Goal: Transaction & Acquisition: Download file/media

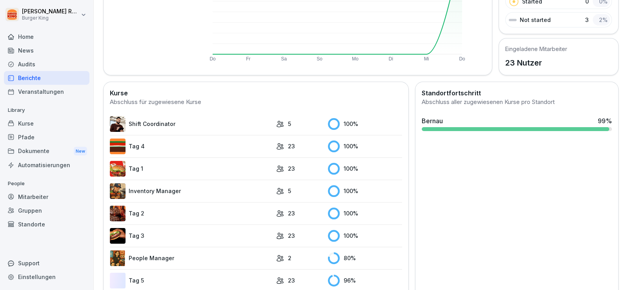
scroll to position [187, 0]
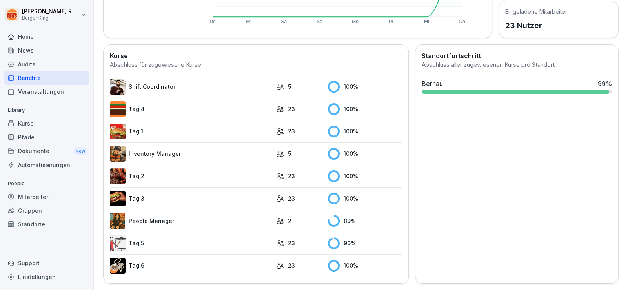
click at [165, 213] on link "People Manager" at bounding box center [191, 221] width 162 height 16
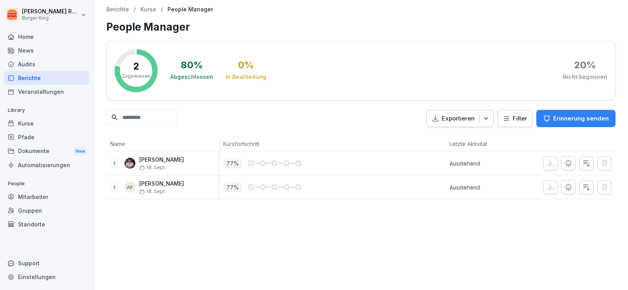
click at [25, 53] on div "News" at bounding box center [46, 51] width 85 height 14
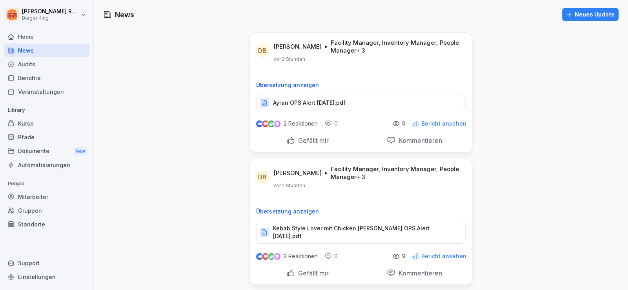
click at [324, 103] on p "Ayran OPS Alert [DATE].pdf" at bounding box center [309, 103] width 73 height 8
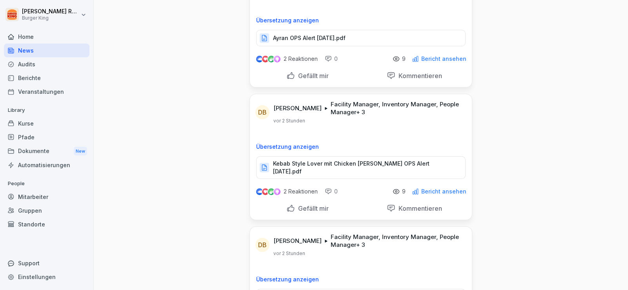
scroll to position [118, 0]
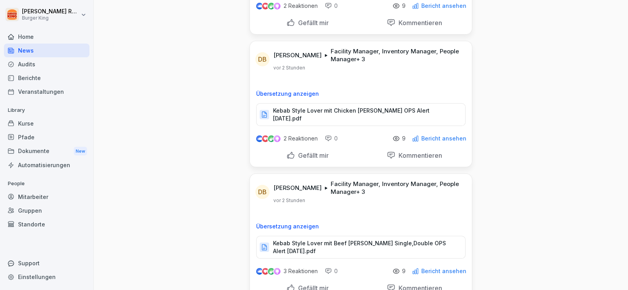
click at [363, 111] on p "Kebab Style Lover mit Chicken [PERSON_NAME] OPS Alert [DATE].pdf" at bounding box center [365, 115] width 184 height 16
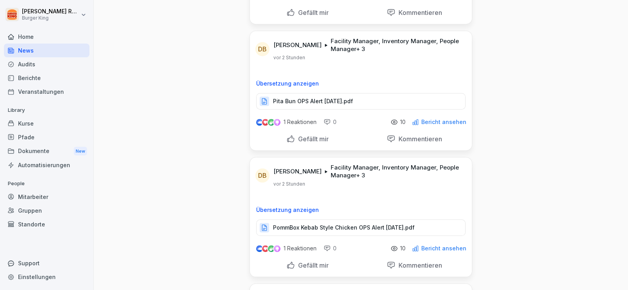
scroll to position [784, 0]
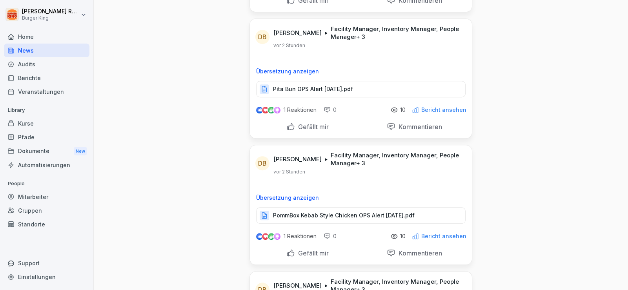
click at [321, 211] on p "PommBox Kebab Style Chicken OPS Alert [DATE].pdf" at bounding box center [344, 215] width 142 height 8
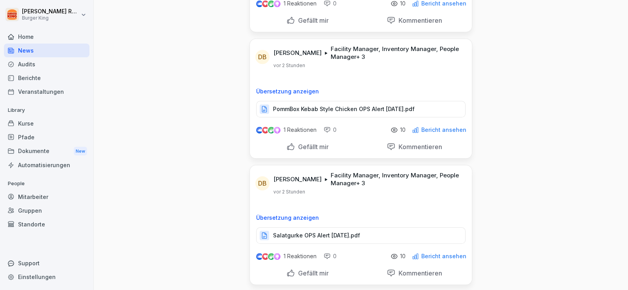
scroll to position [902, 0]
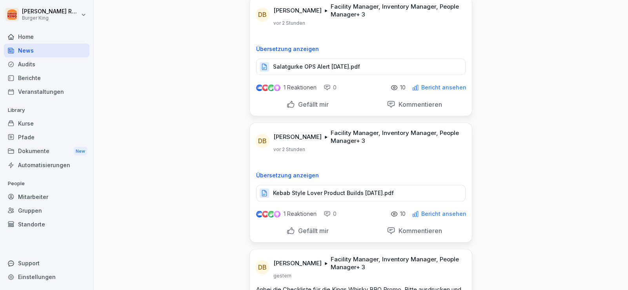
scroll to position [1019, 0]
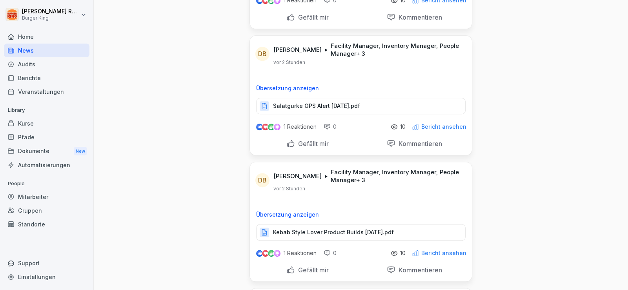
click at [149, 107] on div "News Neues Update [PERSON_NAME] [PERSON_NAME] Facility Manager, Inventory Manag…" at bounding box center [361, 290] width 534 height 2618
click at [316, 102] on p "Salatgurke OPS Alert [DATE].pdf" at bounding box center [316, 106] width 87 height 8
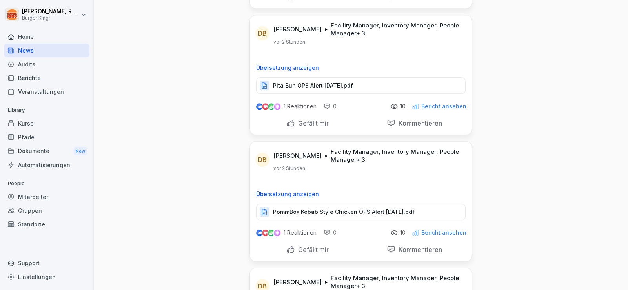
scroll to position [784, 0]
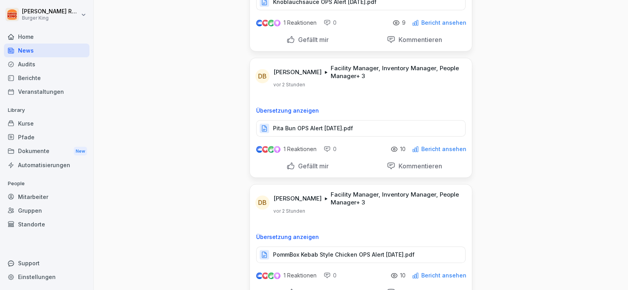
scroll to position [666, 0]
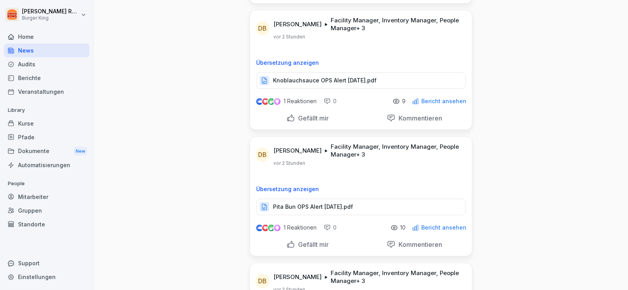
click at [288, 203] on p "Pita Bun OPS Alert [DATE].pdf" at bounding box center [313, 207] width 80 height 8
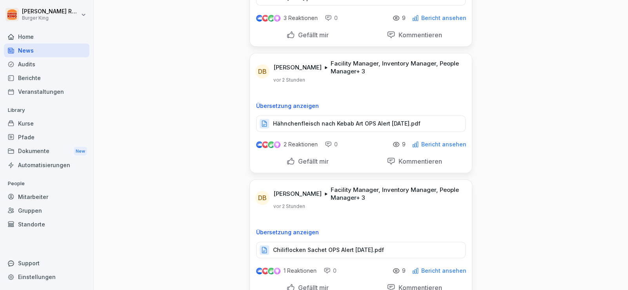
scroll to position [352, 0]
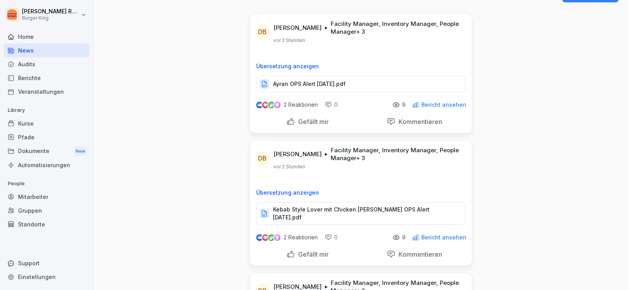
scroll to position [0, 0]
